Goal: Task Accomplishment & Management: Manage account settings

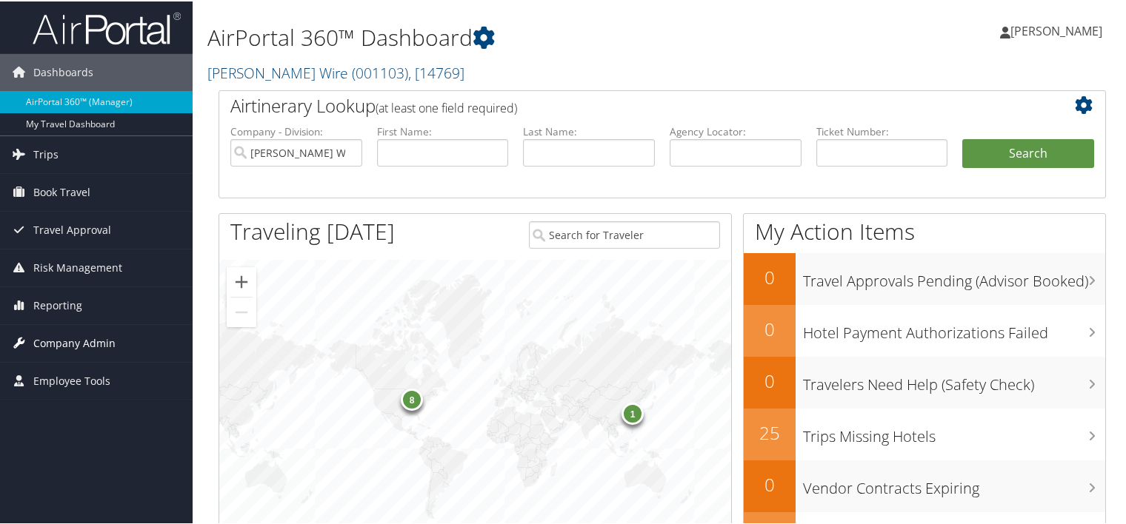
click at [95, 341] on span "Company Admin" at bounding box center [74, 342] width 82 height 37
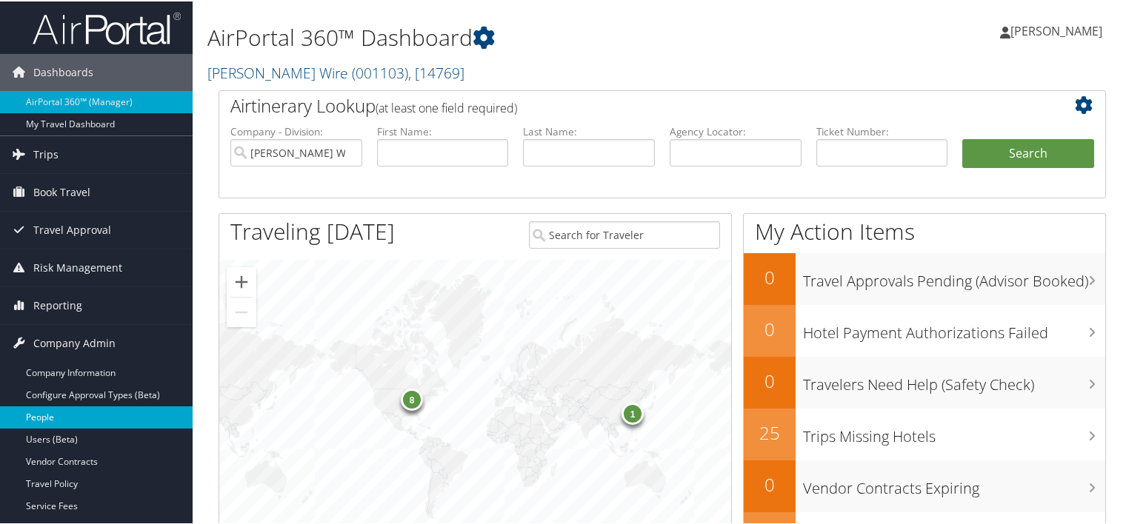
click at [137, 419] on link "People" at bounding box center [96, 416] width 193 height 22
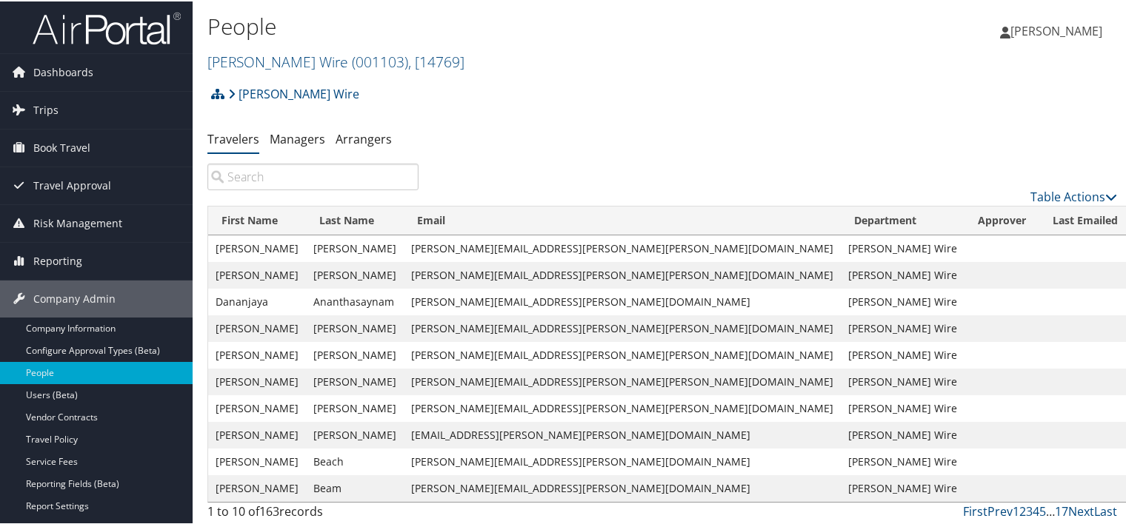
click at [285, 177] on input "search" at bounding box center [312, 175] width 211 height 27
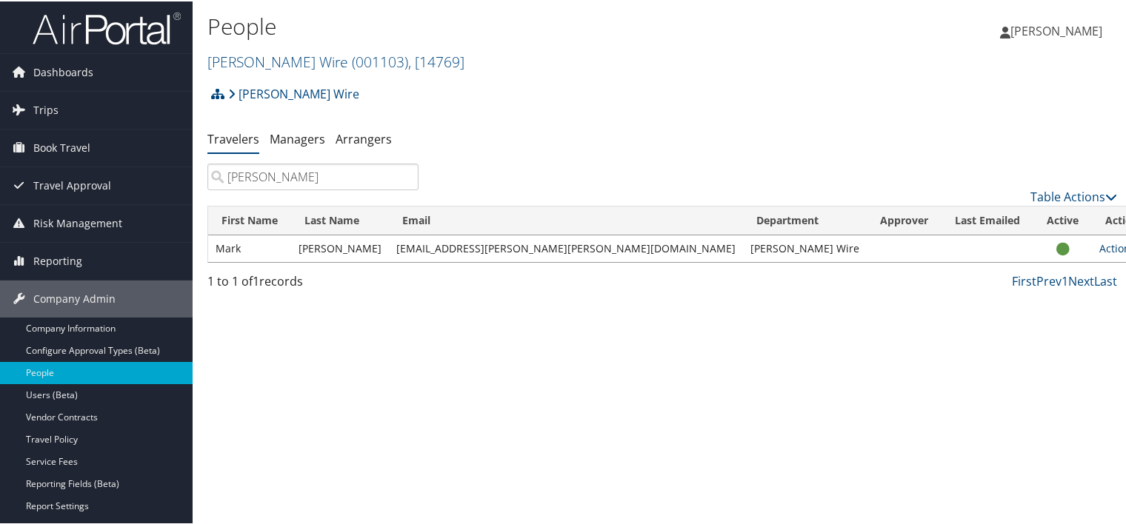
type input "edwards"
click at [1099, 250] on link "Actions" at bounding box center [1122, 247] width 47 height 14
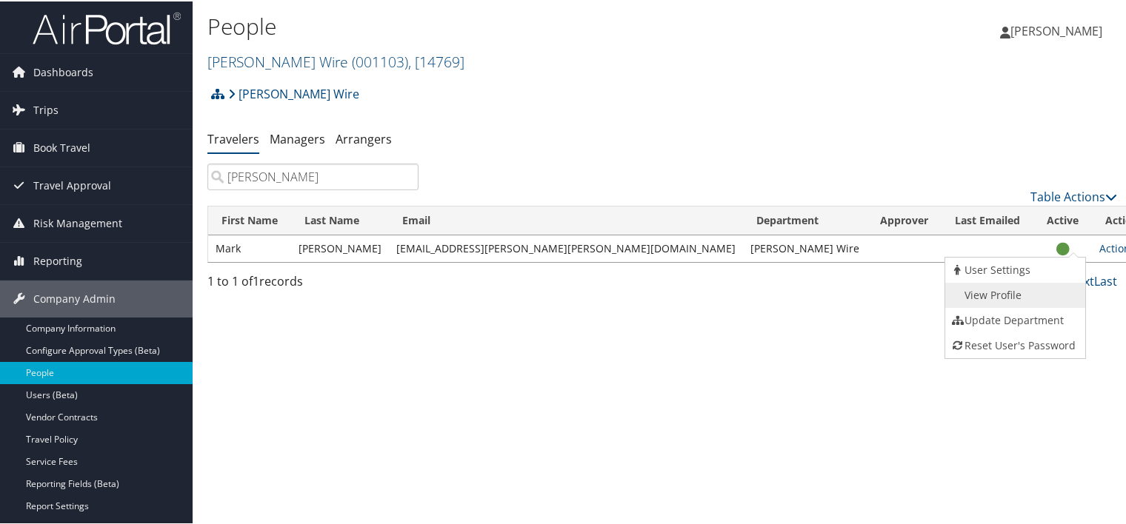
click at [1035, 293] on link "View Profile" at bounding box center [1013, 293] width 136 height 25
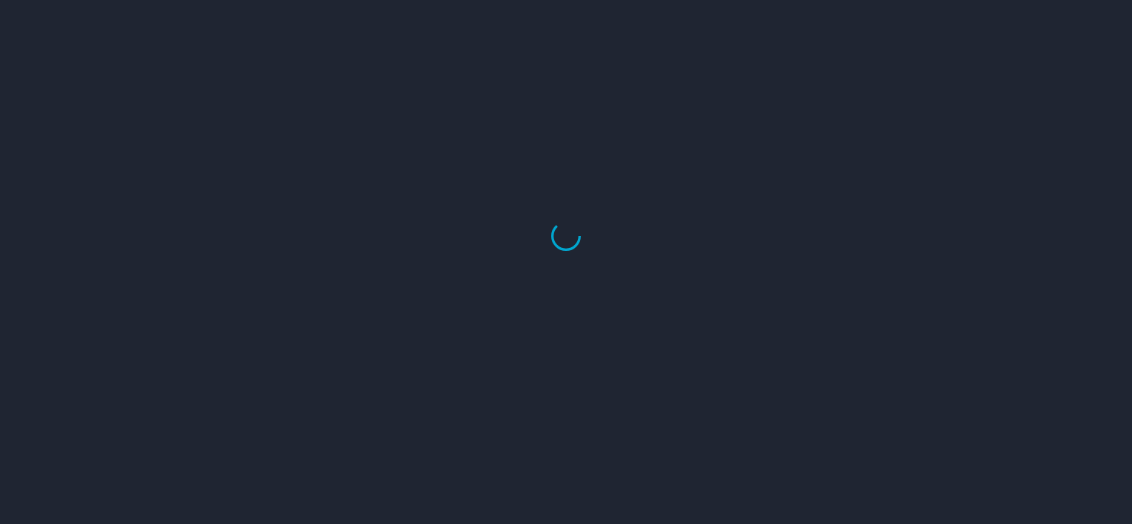
select select "US"
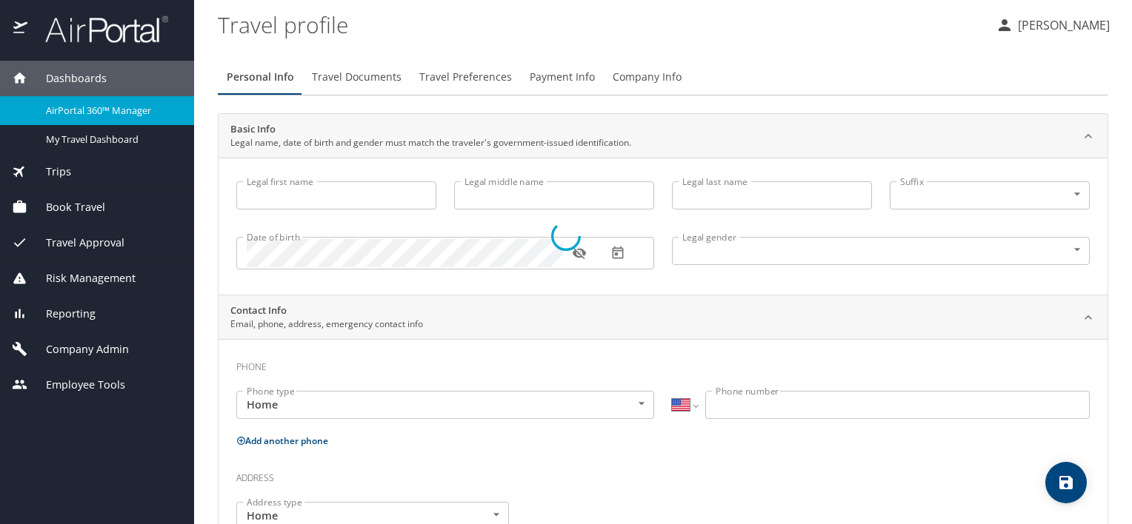
type input "Mark"
type input "[PERSON_NAME]"
type input "Male"
select select "EG"
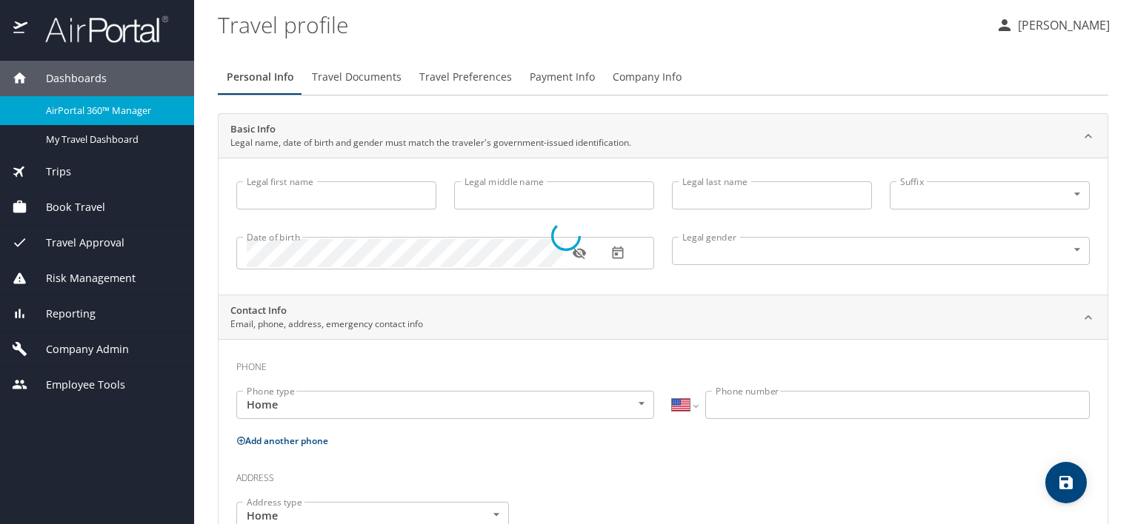
select select "EG"
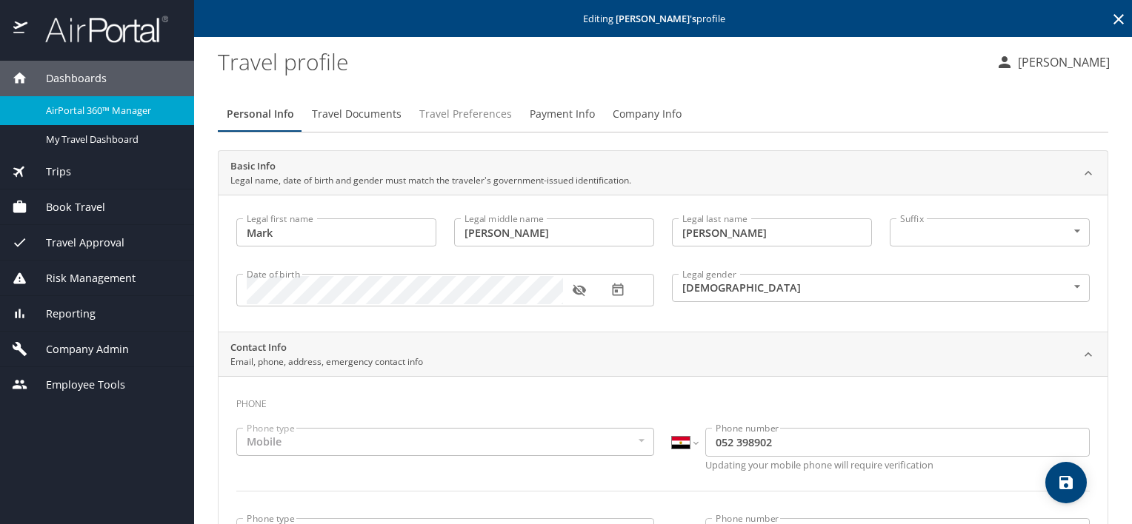
click at [458, 113] on span "Travel Preferences" at bounding box center [465, 114] width 93 height 19
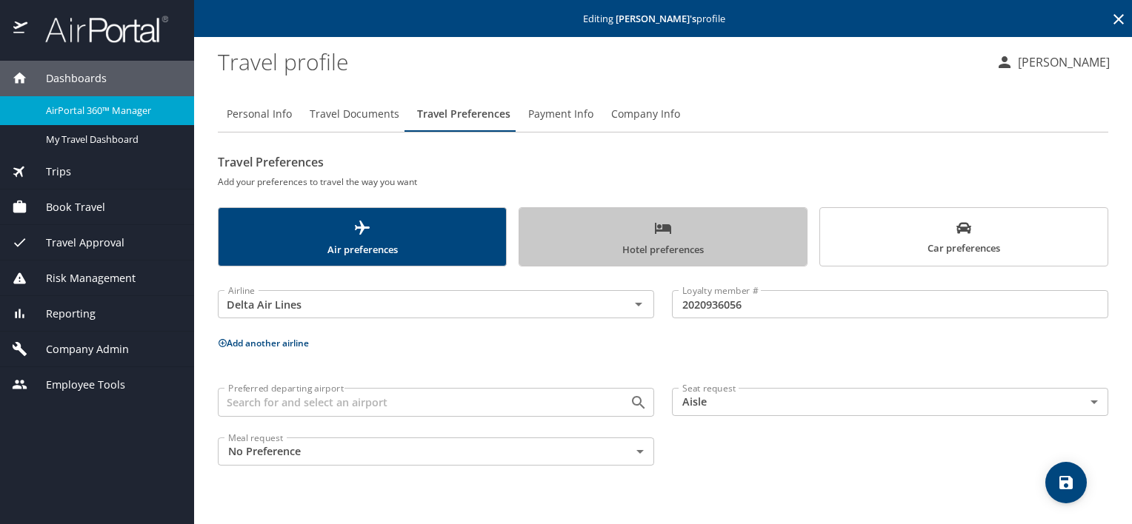
click at [721, 251] on span "Hotel preferences" at bounding box center [663, 238] width 270 height 39
